Goal: Understand process/instructions

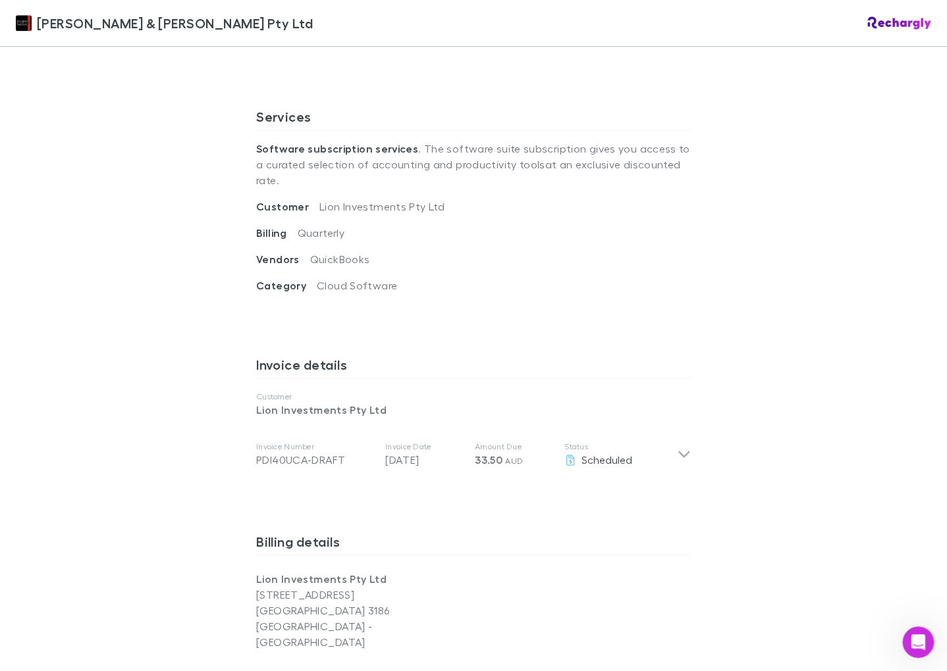
scroll to position [395, 0]
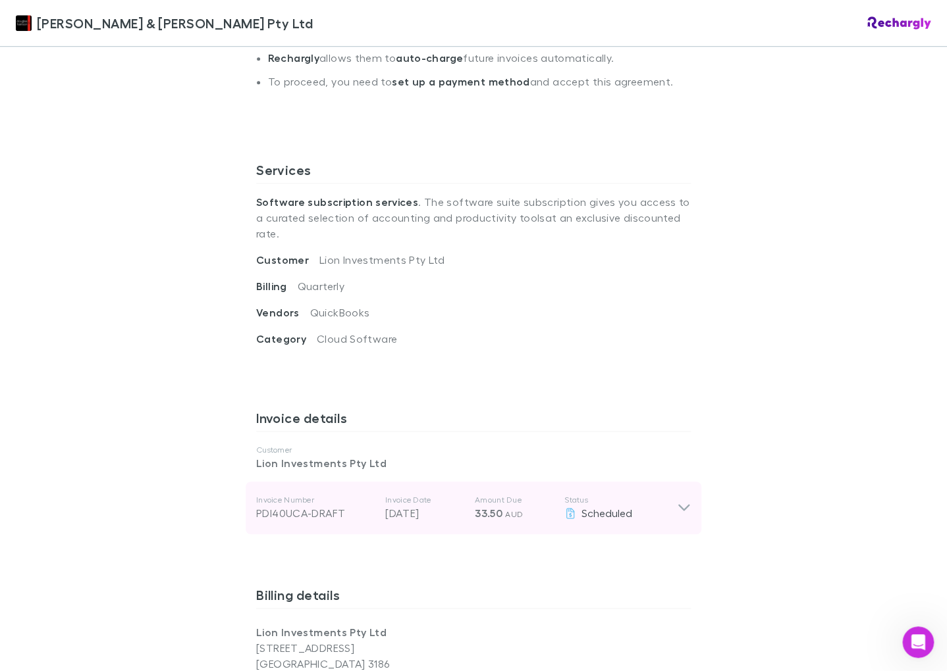
click at [311, 506] on div "PDI40UCA-DRAFT" at bounding box center [315, 514] width 118 height 16
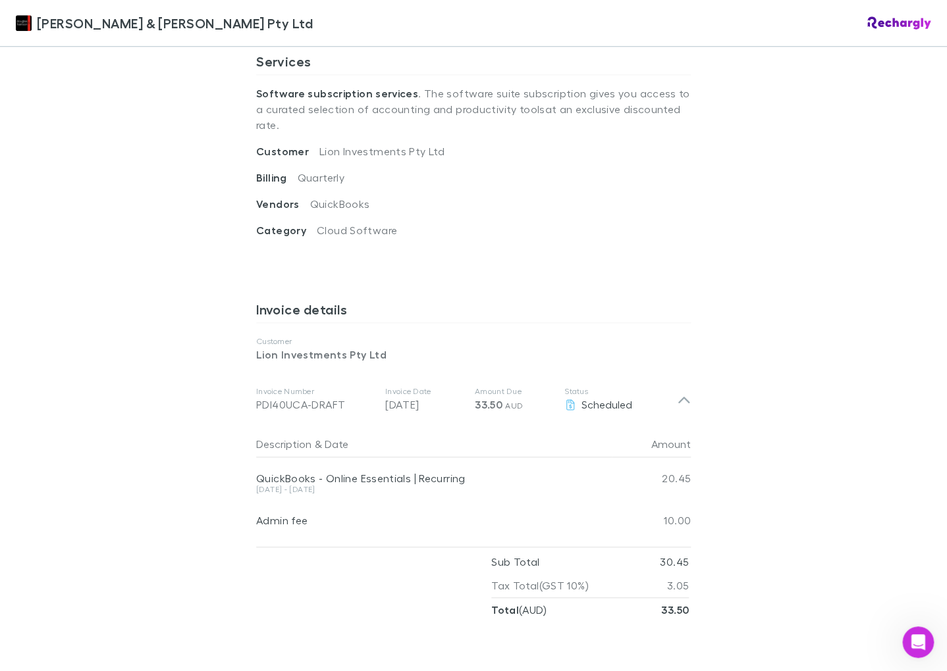
scroll to position [527, 0]
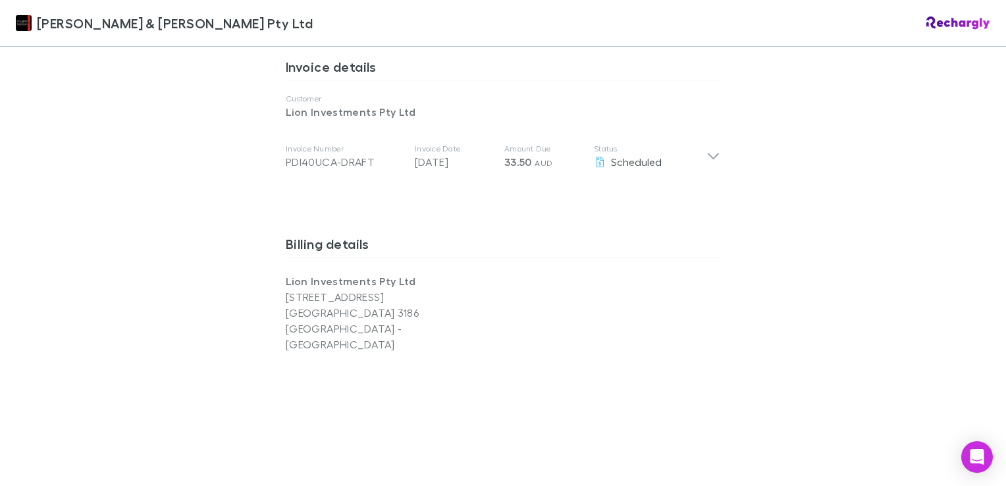
scroll to position [724, 0]
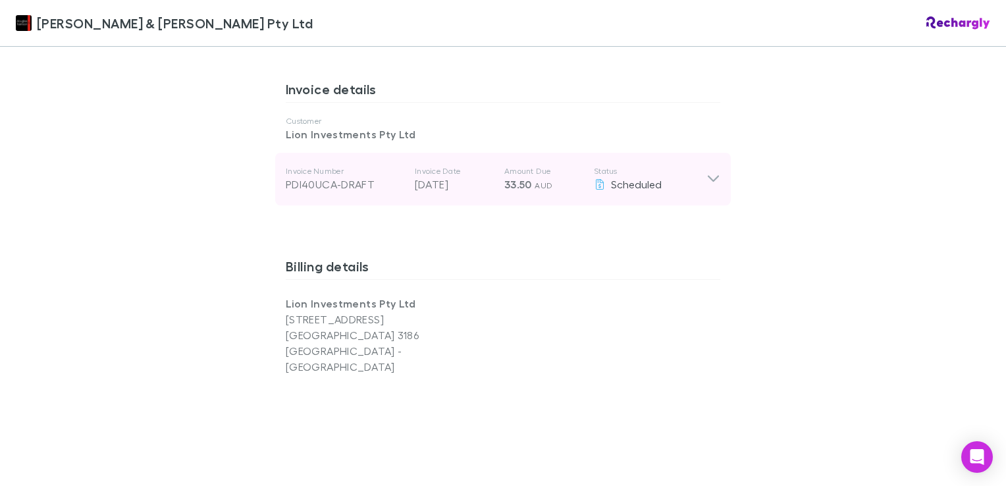
click at [322, 176] on div "PDI40UCA-DRAFT" at bounding box center [345, 184] width 118 height 16
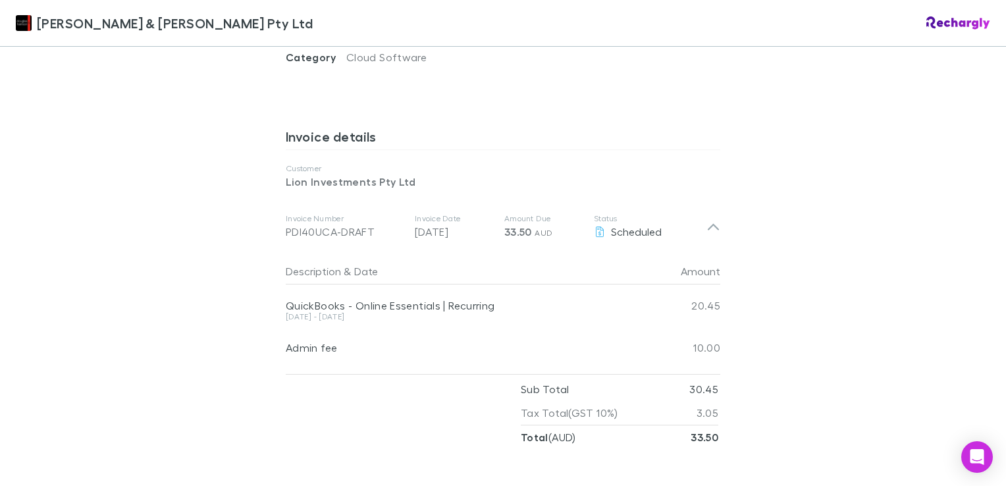
scroll to position [619, 0]
